Goal: Task Accomplishment & Management: Manage account settings

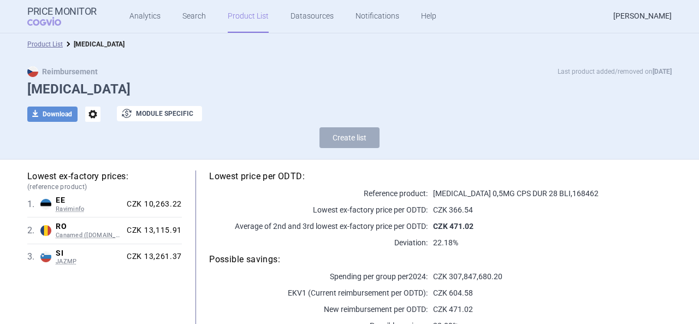
click at [627, 14] on link "[PERSON_NAME]" at bounding box center [642, 16] width 58 height 33
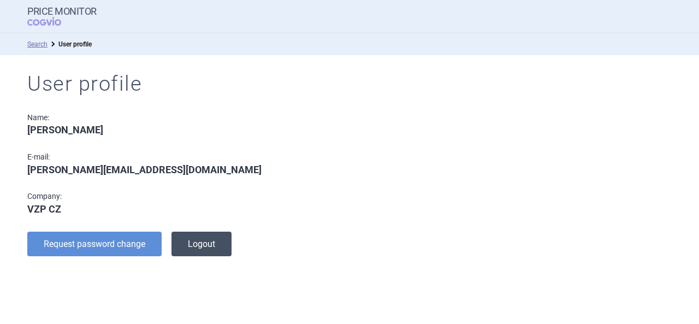
click at [183, 240] on button "Logout" at bounding box center [201, 243] width 60 height 25
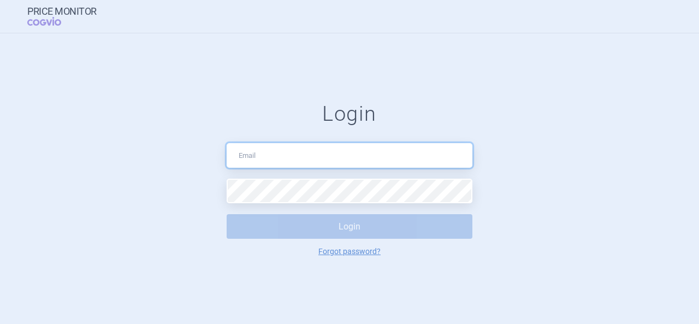
click at [313, 152] on input "text" at bounding box center [350, 155] width 246 height 25
click at [249, 164] on input "text" at bounding box center [350, 155] width 246 height 25
type input "[PERSON_NAME][EMAIL_ADDRESS][DOMAIN_NAME]"
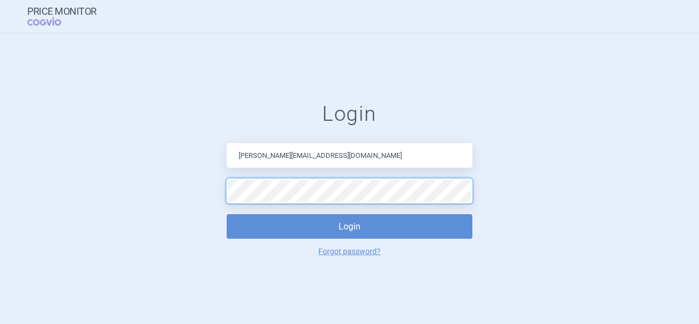
click at [227, 214] on button "Login" at bounding box center [350, 226] width 246 height 25
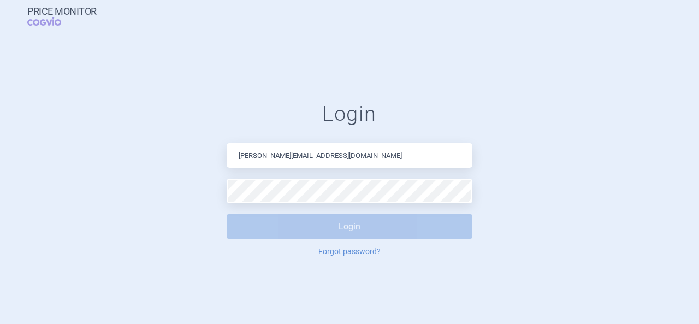
click at [254, 204] on div "Login nikola.odlozilikova@vzp.cz Login Forgot password?" at bounding box center [350, 179] width 246 height 154
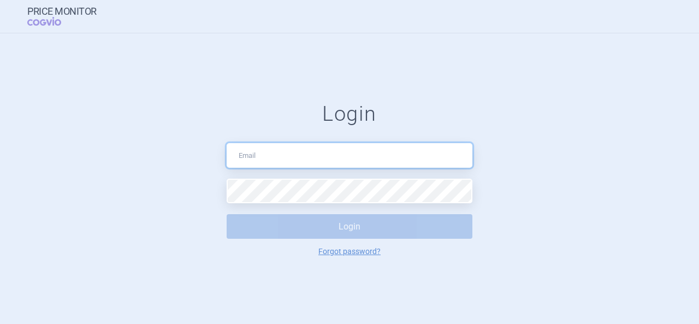
click at [280, 165] on input "text" at bounding box center [350, 155] width 246 height 25
type input "[PERSON_NAME][EMAIL_ADDRESS][DOMAIN_NAME]"
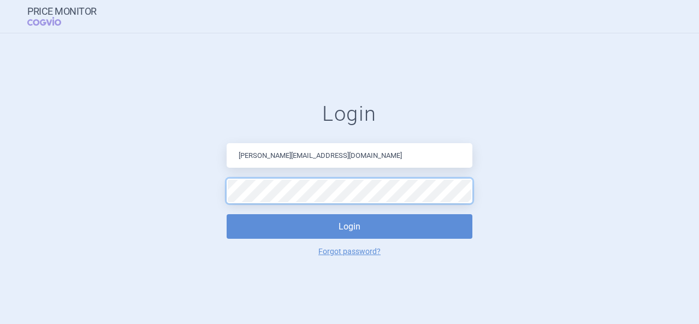
click at [227, 214] on button "Login" at bounding box center [350, 226] width 246 height 25
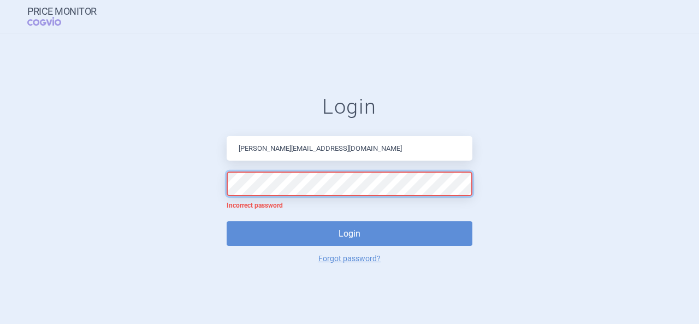
click at [227, 221] on button "Login" at bounding box center [350, 233] width 246 height 25
